Goal: Find specific page/section: Find specific page/section

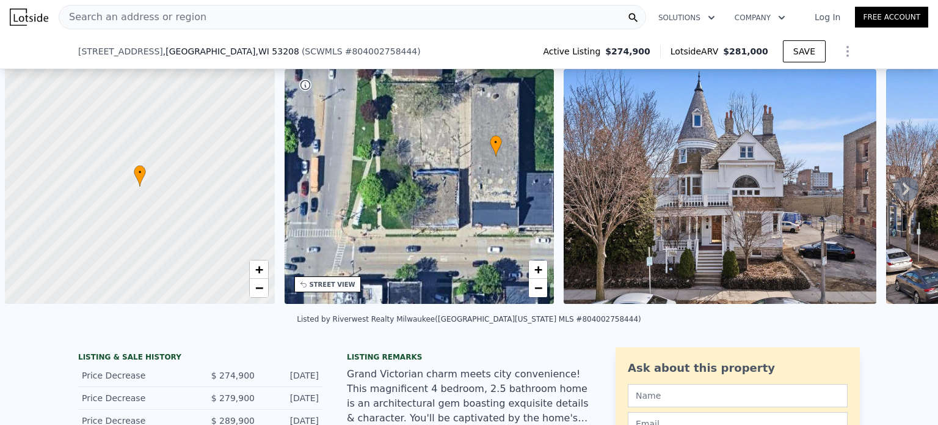
scroll to position [0, 5]
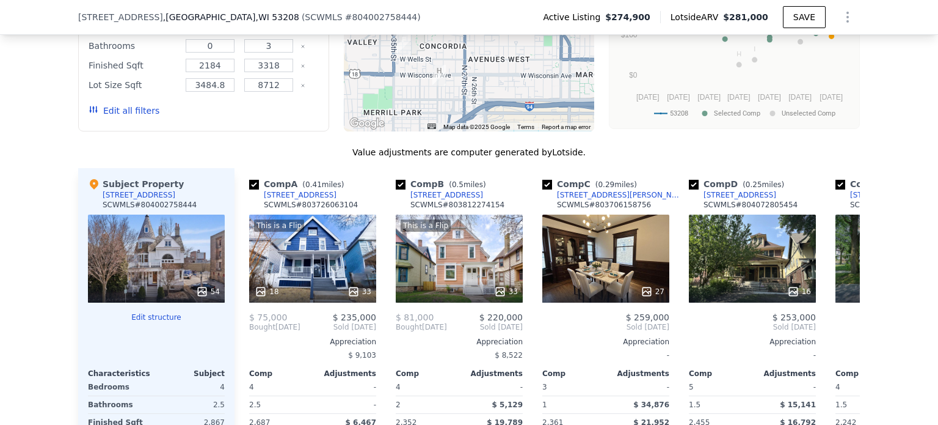
click at [345, 13] on span "# 804002758444" at bounding box center [381, 17] width 73 height 10
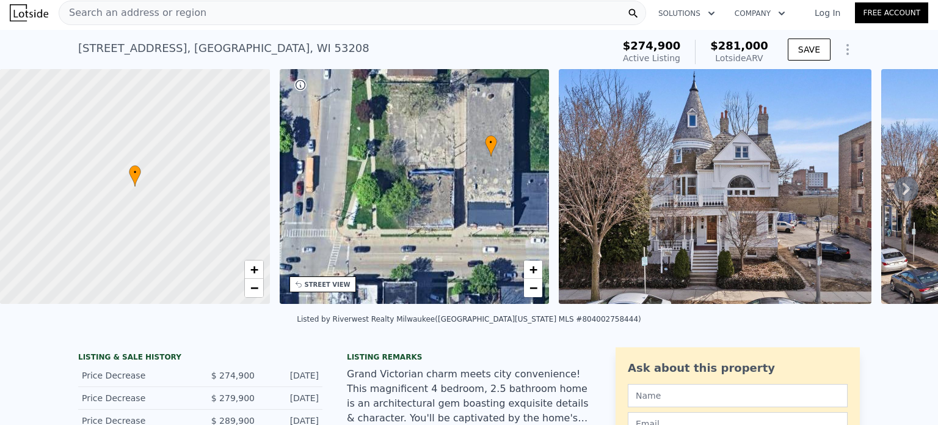
scroll to position [0, 0]
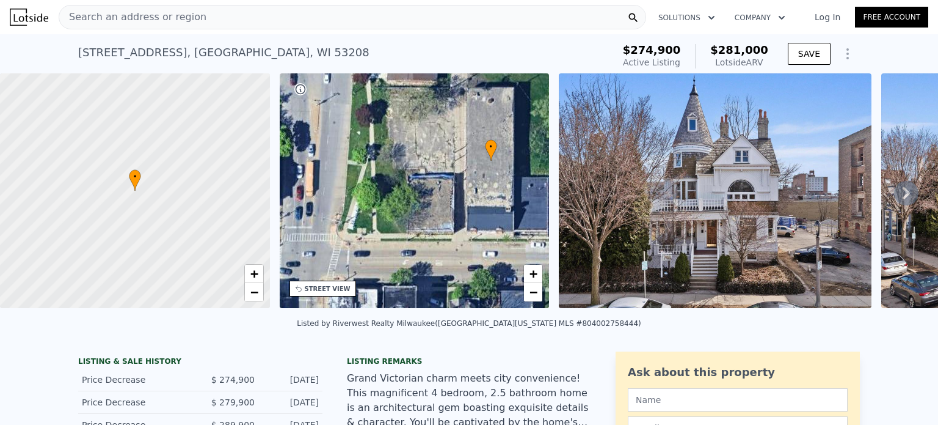
click at [191, 19] on div "Search an address or region" at bounding box center [353, 17] width 588 height 24
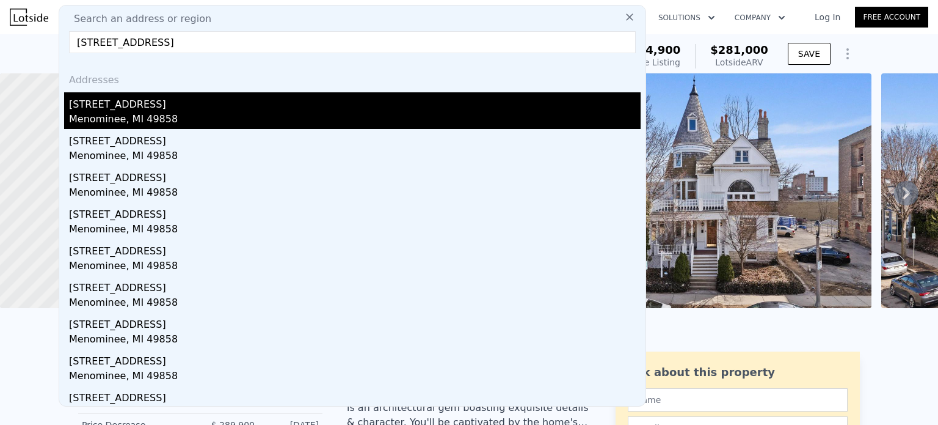
type input "[STREET_ADDRESS]"
click at [145, 117] on div "Menominee, MI 49858" at bounding box center [355, 120] width 572 height 17
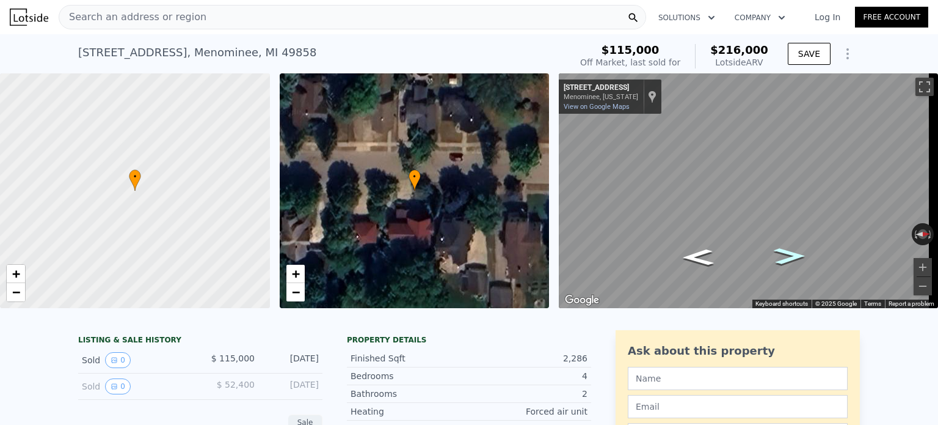
click at [794, 258] on icon "Go North, 5th St" at bounding box center [790, 256] width 58 height 24
click at [938, 146] on div "Search an address or region Solutions Company Open main menu Log In Free Accoun…" at bounding box center [469, 212] width 938 height 425
click at [938, 208] on div "Search an address or region Solutions Company Open main menu Log In Free Accoun…" at bounding box center [469, 212] width 938 height 425
click at [883, 230] on div "Rotate the view" at bounding box center [881, 231] width 51 height 10
click at [512, 178] on div "• + − • + − ← Move left → Move right ↑ Move up ↓ Move down + Zoom in - Zoom out…" at bounding box center [469, 190] width 938 height 235
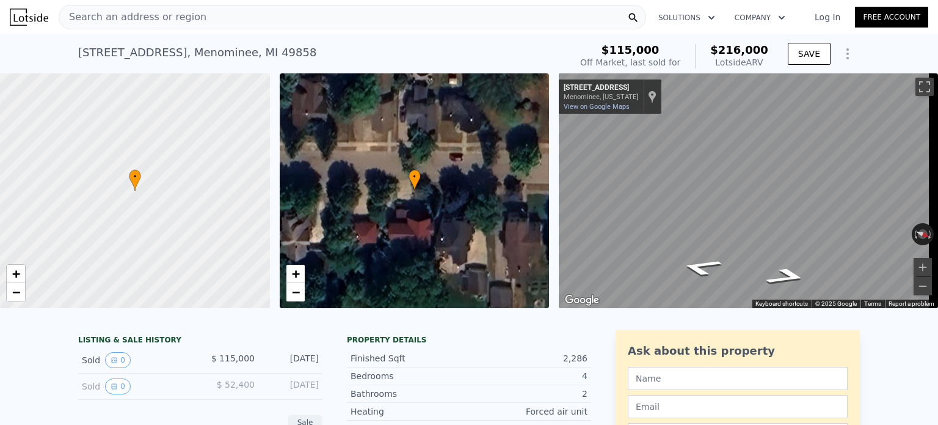
click at [529, 163] on div "• + − • + − ← Move left → Move right ↑ Move up ↓ Move down + Zoom in - Zoom out…" at bounding box center [469, 190] width 938 height 235
click at [469, 135] on div "• + − • + − ← Move left → Move right ↑ Move up ↓ Move down + Zoom in - Zoom out…" at bounding box center [469, 190] width 938 height 235
click at [511, 136] on div "• + − • + − ← Move left → Move right ↑ Move up ↓ Move down + Zoom in - Zoom out…" at bounding box center [469, 190] width 938 height 235
click at [938, 208] on div "Search an address or region Solutions Company Open main menu Log In Free Accoun…" at bounding box center [469, 212] width 938 height 425
click at [531, 172] on div "• + − • + − ← Move left → Move right ↑ Move up ↓ Move down + Zoom in - Zoom out…" at bounding box center [469, 190] width 938 height 235
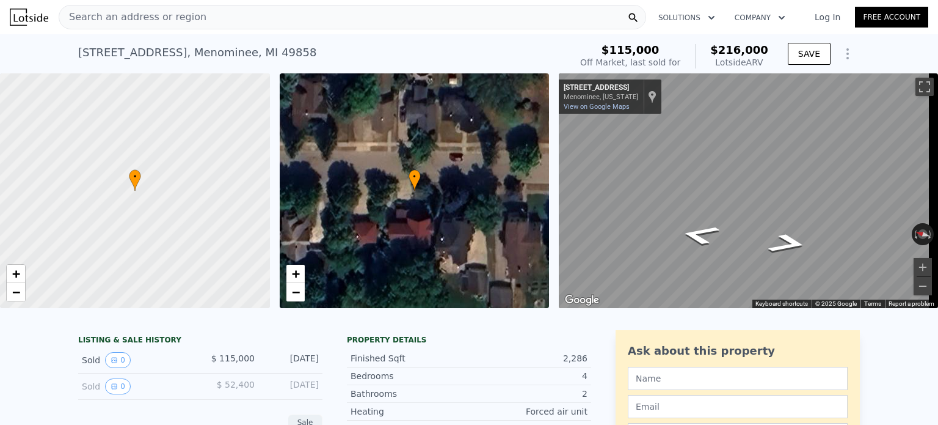
click at [938, 169] on div "Search an address or region Solutions Company Open main menu Log In Free Accoun…" at bounding box center [469, 212] width 938 height 425
click at [938, 164] on div "Search an address or region Solutions Company Open main menu Log In Free Accoun…" at bounding box center [469, 212] width 938 height 425
